Goal: Find specific page/section: Find specific page/section

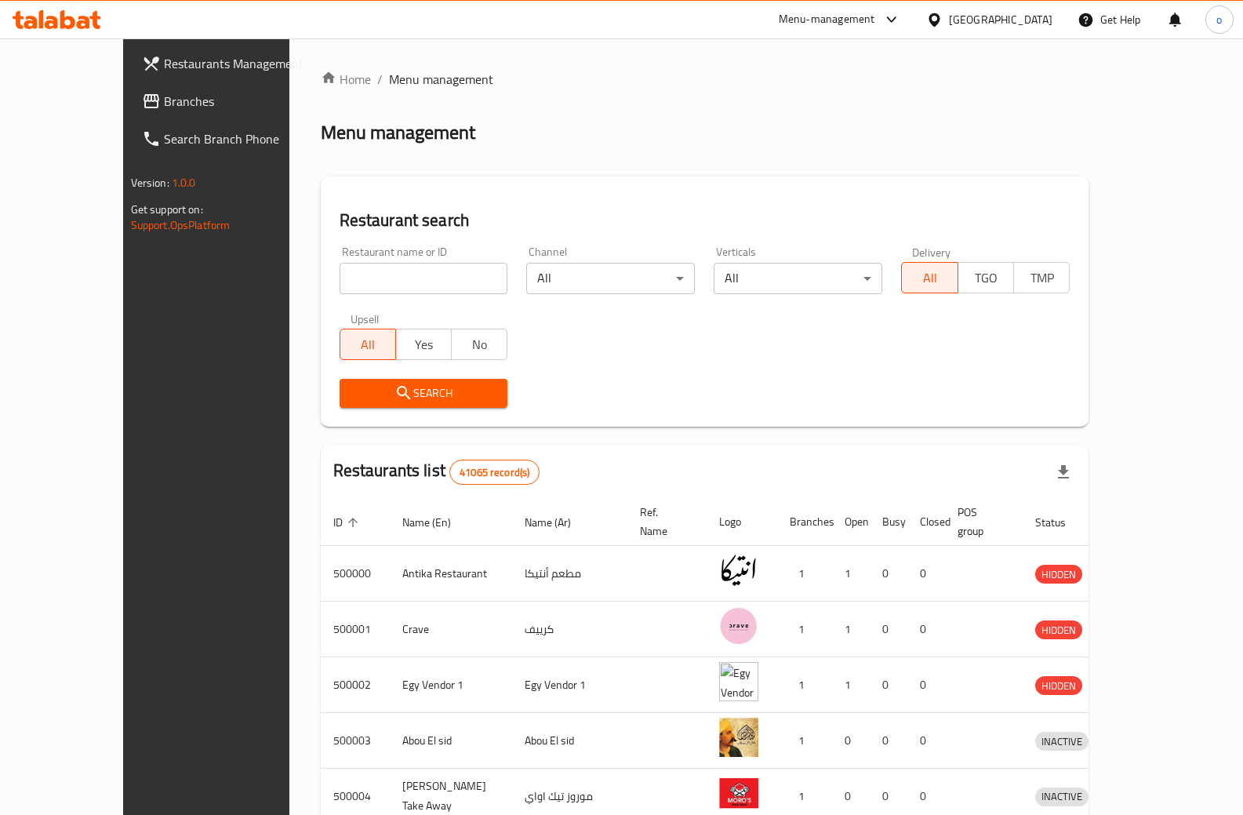
click at [1036, 22] on div "[GEOGRAPHIC_DATA]" at bounding box center [1001, 19] width 104 height 17
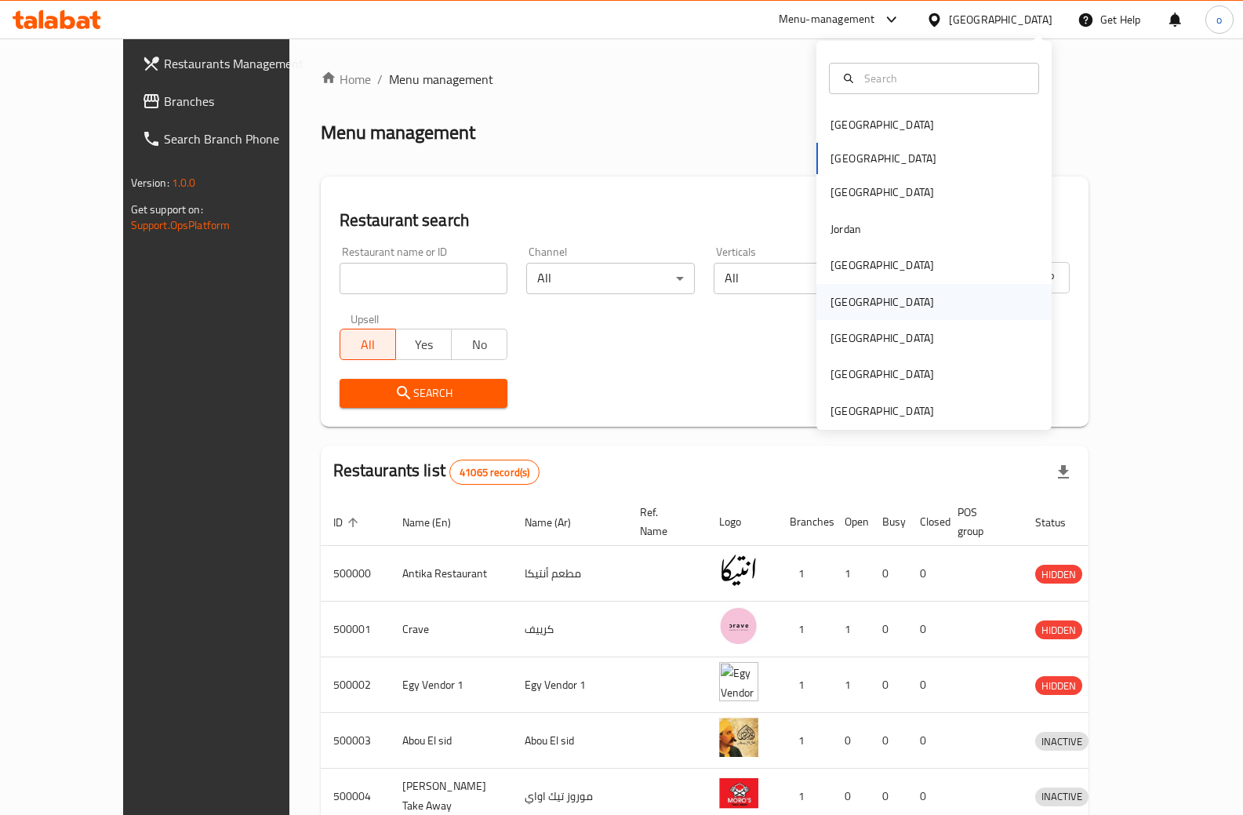
click at [906, 303] on div "[GEOGRAPHIC_DATA]" at bounding box center [934, 302] width 235 height 36
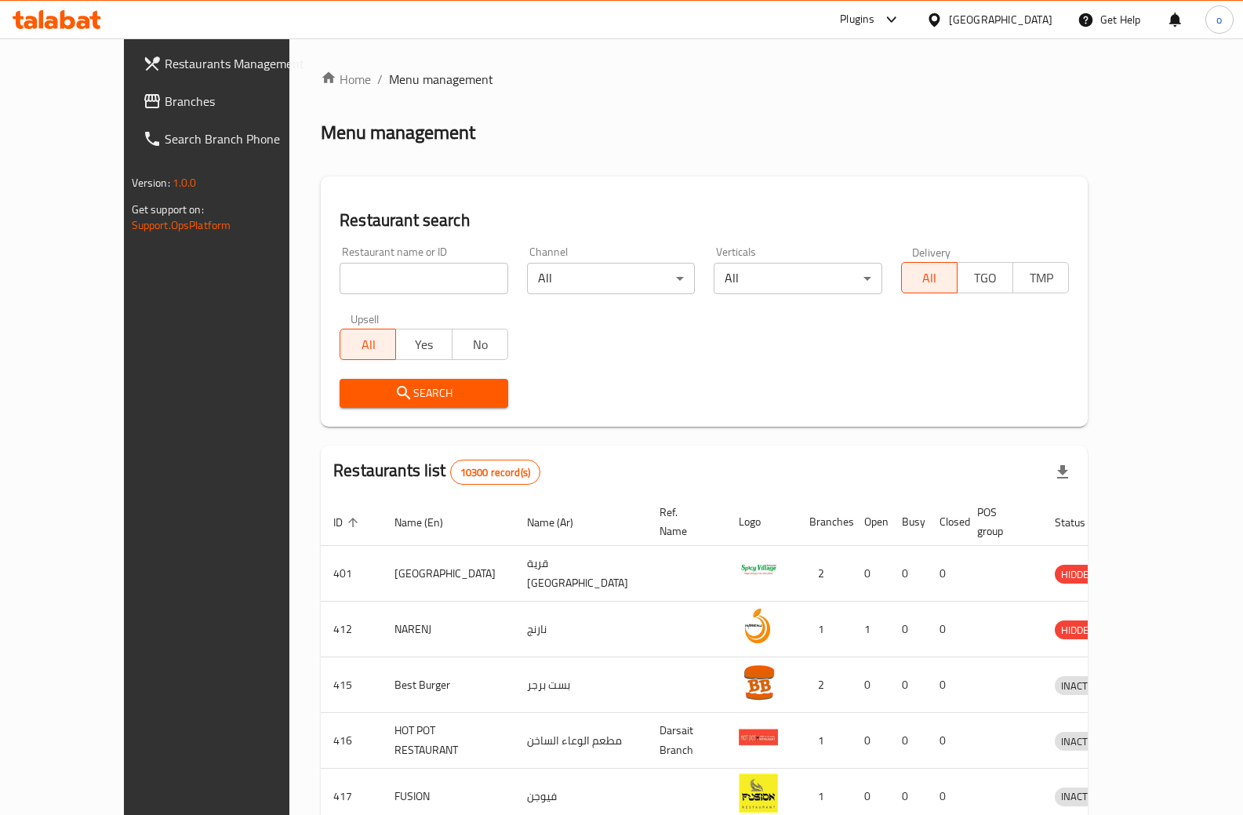
click at [340, 271] on input "search" at bounding box center [424, 278] width 169 height 31
paste input "777363"
type input "777363"
click at [421, 395] on span "Search" at bounding box center [424, 394] width 144 height 20
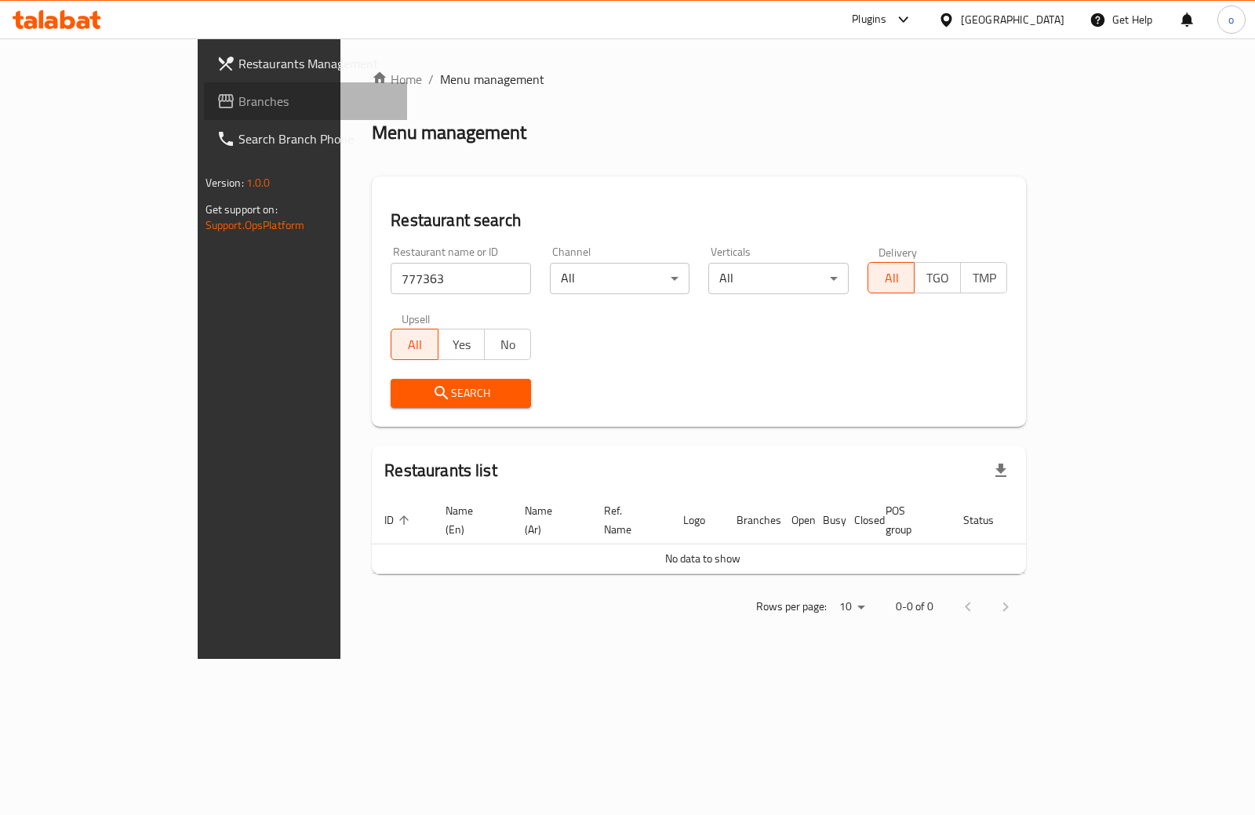
click at [238, 96] on span "Branches" at bounding box center [316, 101] width 156 height 19
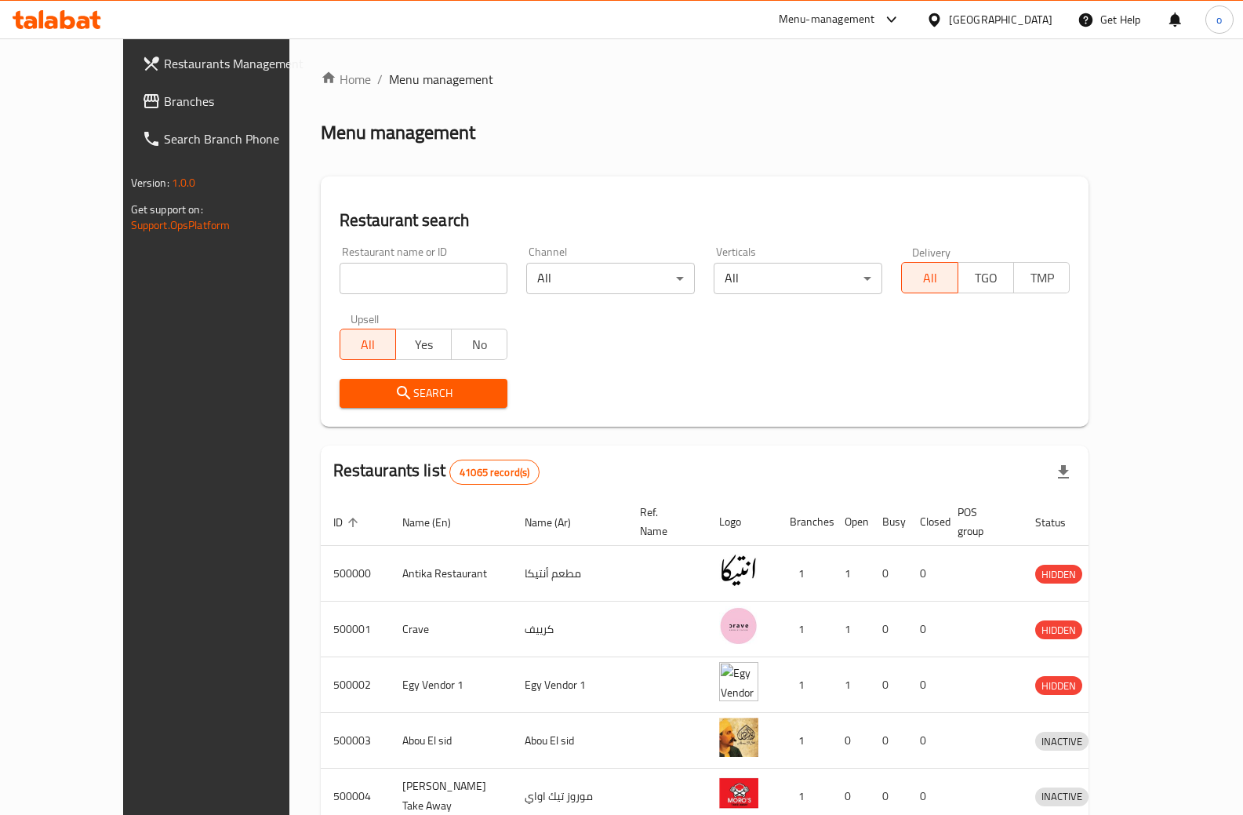
click at [1036, 22] on div "[GEOGRAPHIC_DATA]" at bounding box center [1001, 19] width 104 height 17
